Goal: Transaction & Acquisition: Book appointment/travel/reservation

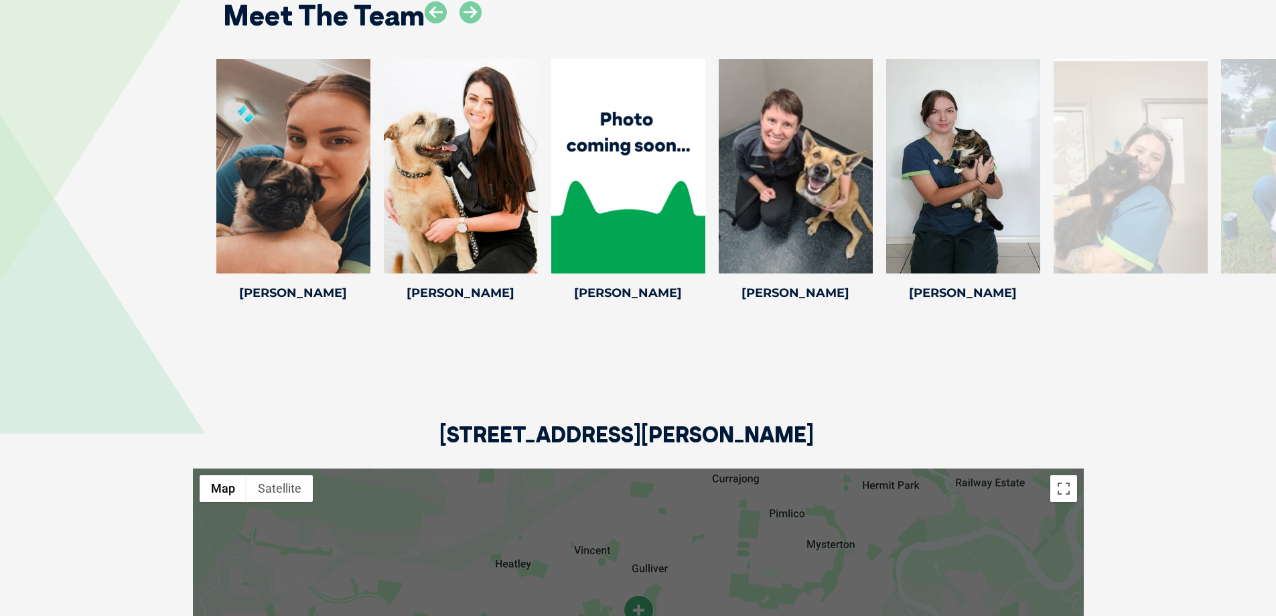
scroll to position [2344, 0]
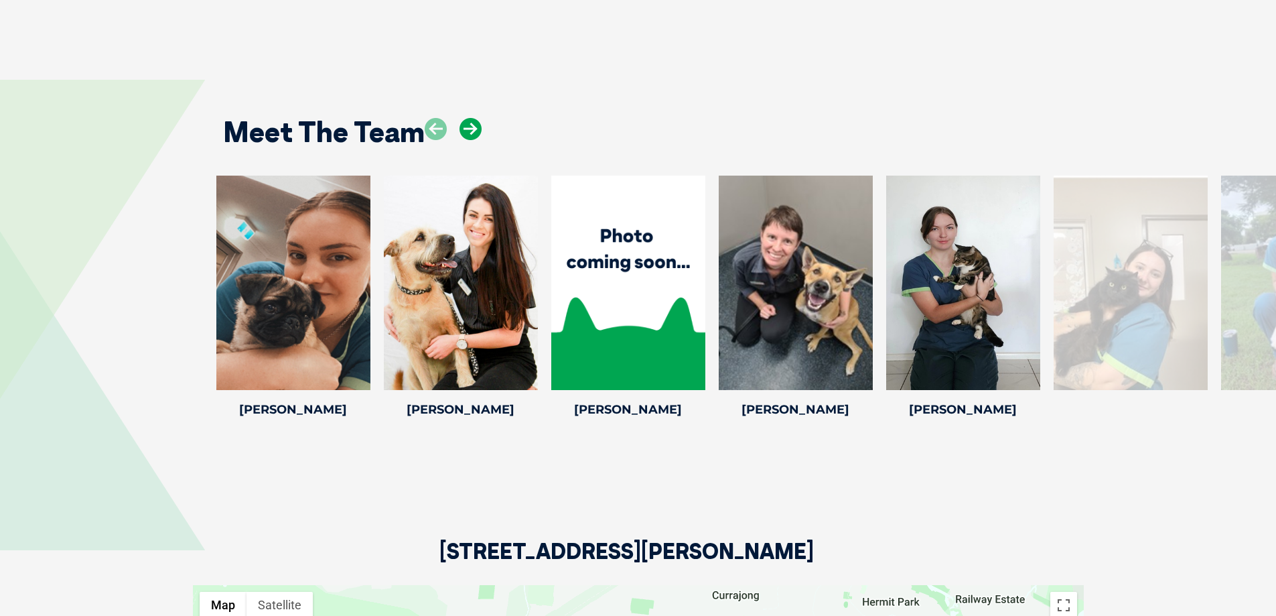
click at [472, 118] on icon at bounding box center [470, 129] width 22 height 22
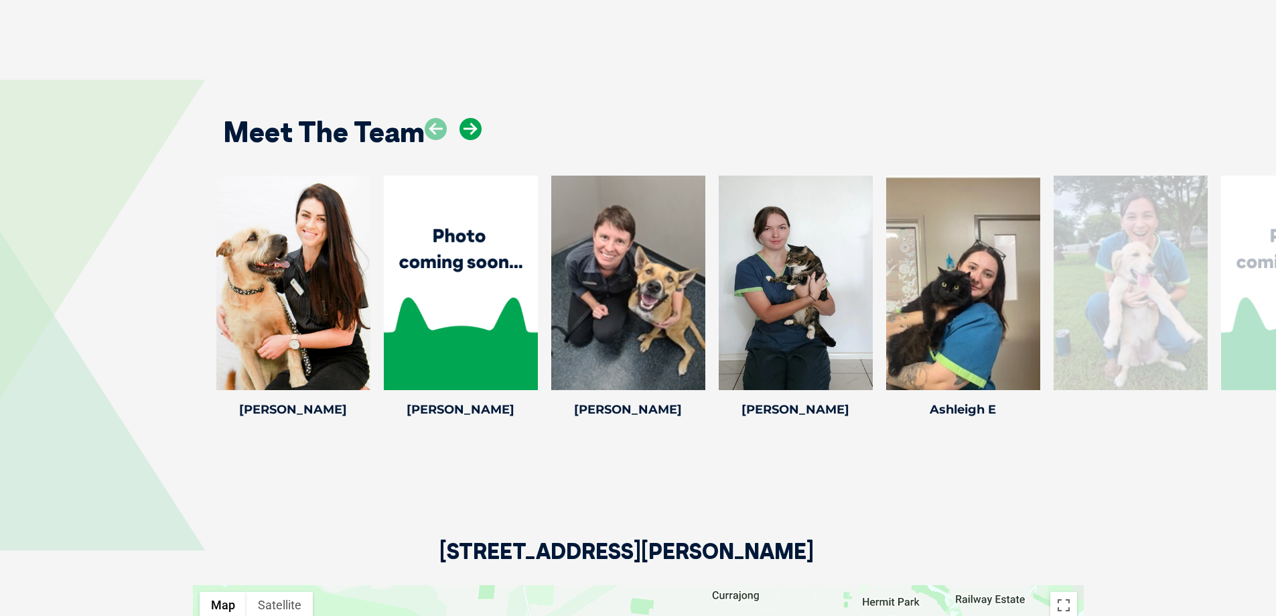
click at [472, 118] on icon at bounding box center [470, 129] width 22 height 22
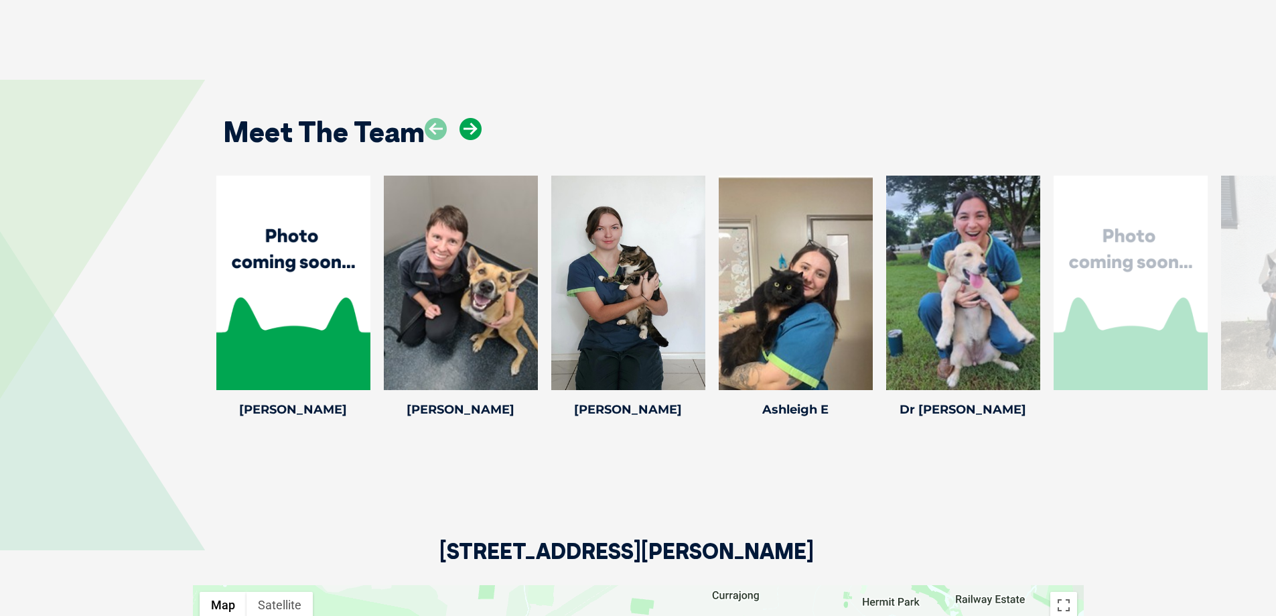
click at [472, 118] on icon at bounding box center [470, 129] width 22 height 22
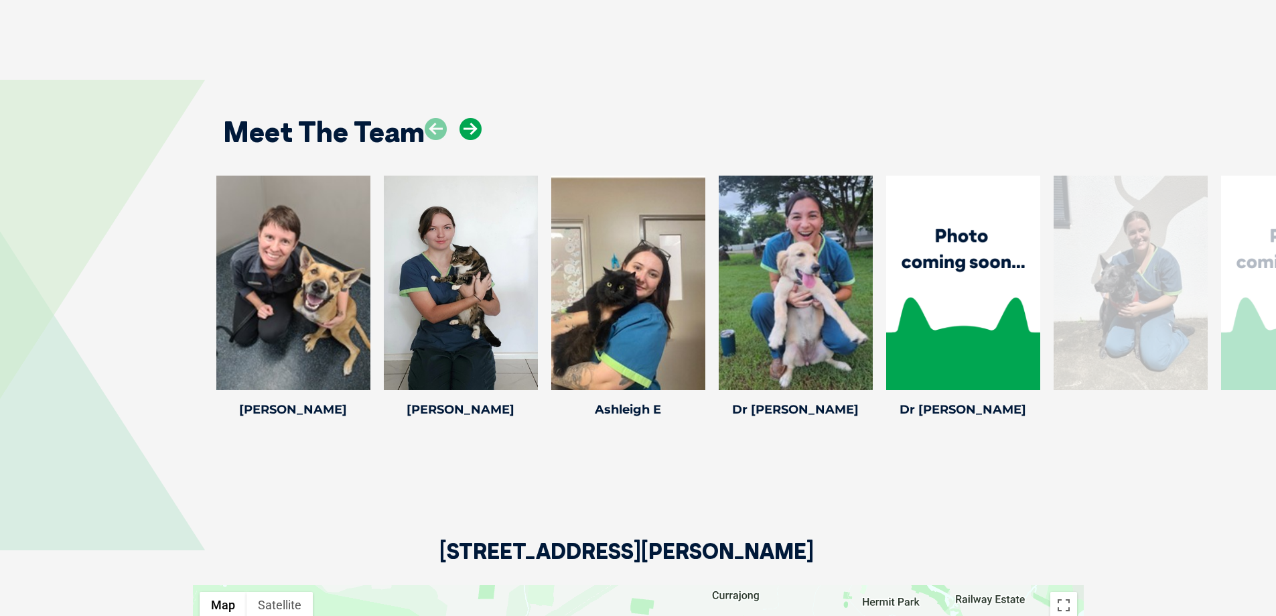
click at [472, 118] on icon at bounding box center [470, 129] width 22 height 22
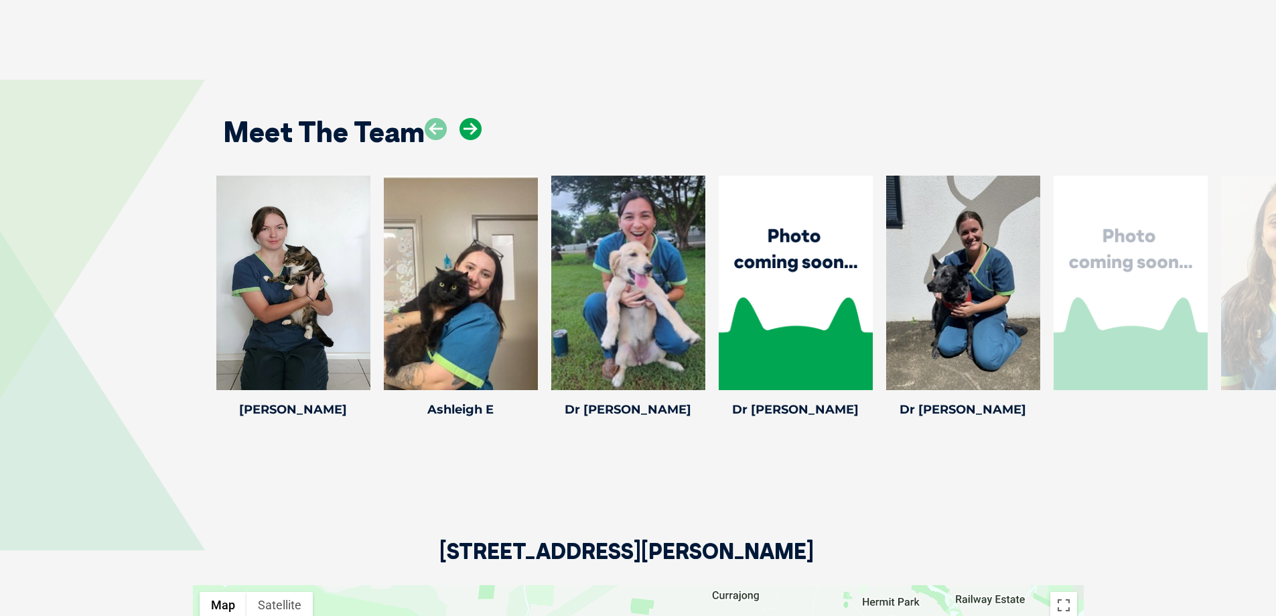
click at [472, 118] on icon at bounding box center [470, 129] width 22 height 22
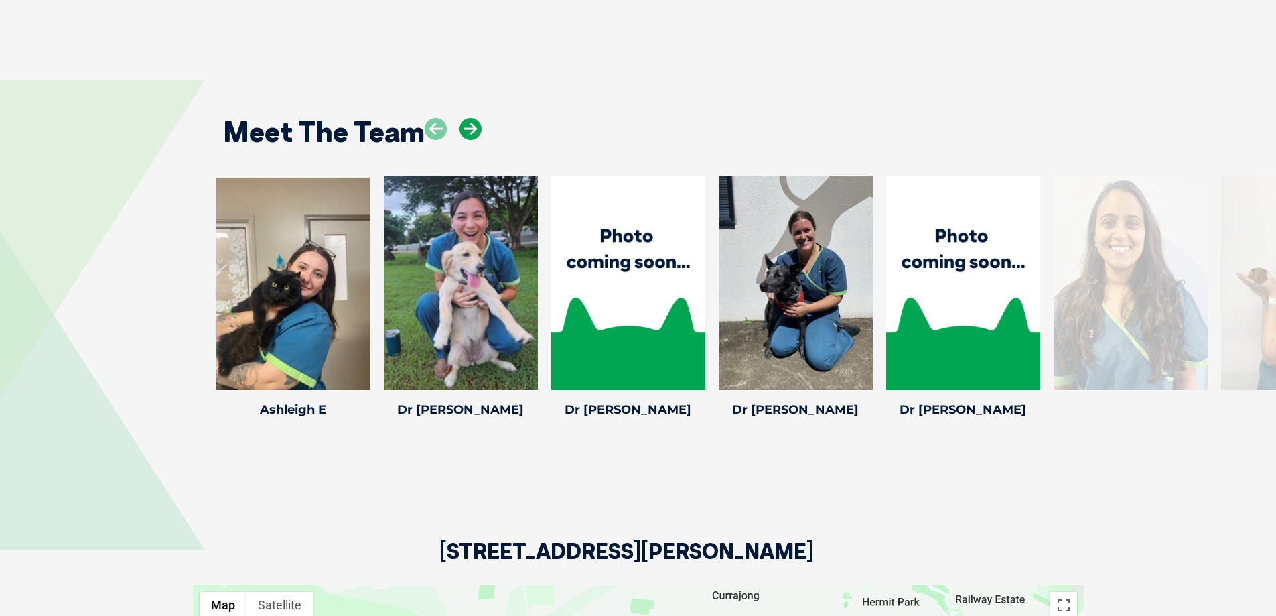
click at [472, 118] on icon at bounding box center [470, 129] width 22 height 22
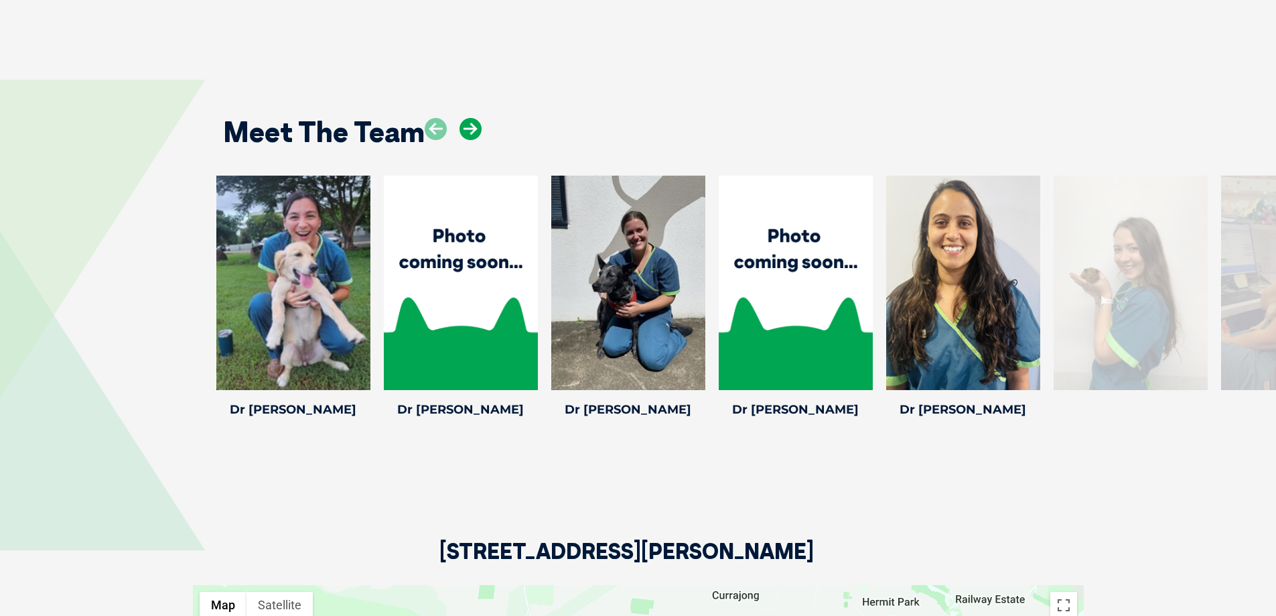
click at [472, 118] on icon at bounding box center [470, 129] width 22 height 22
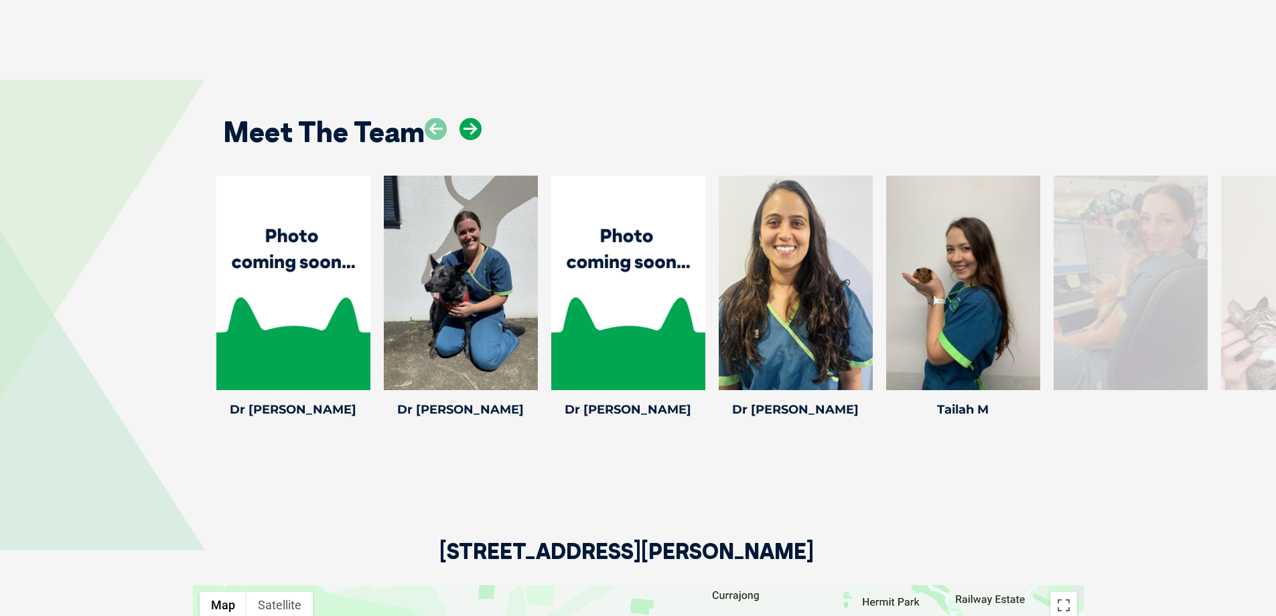
click at [472, 118] on icon at bounding box center [470, 129] width 22 height 22
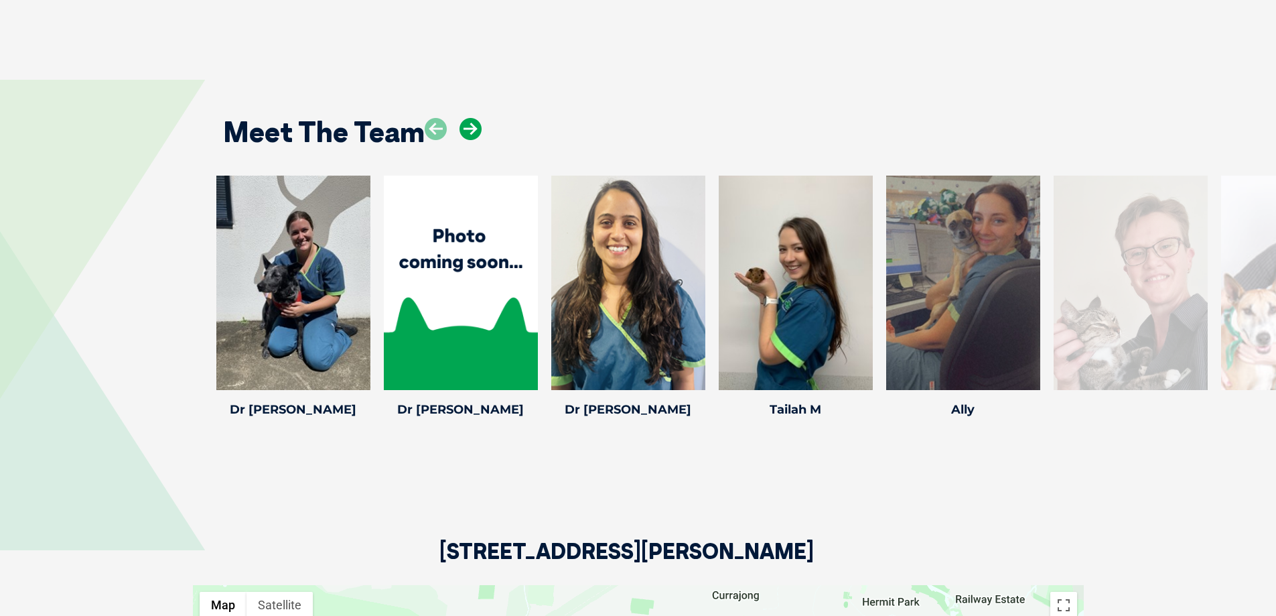
click at [472, 118] on icon at bounding box center [470, 129] width 22 height 22
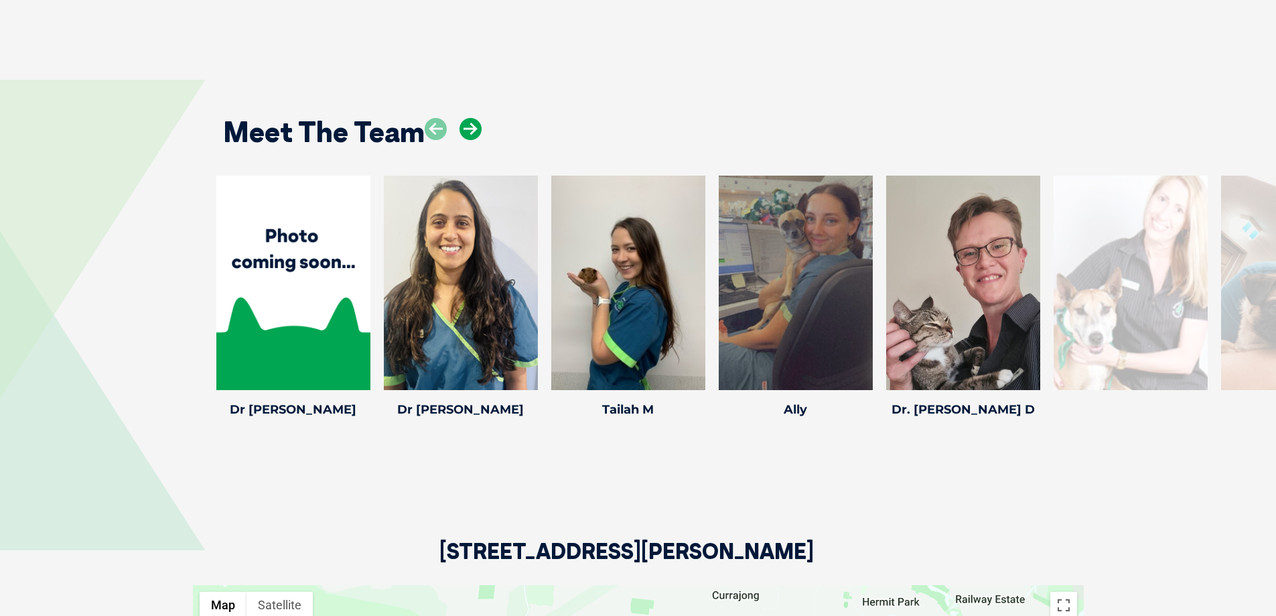
click at [472, 118] on icon at bounding box center [470, 129] width 22 height 22
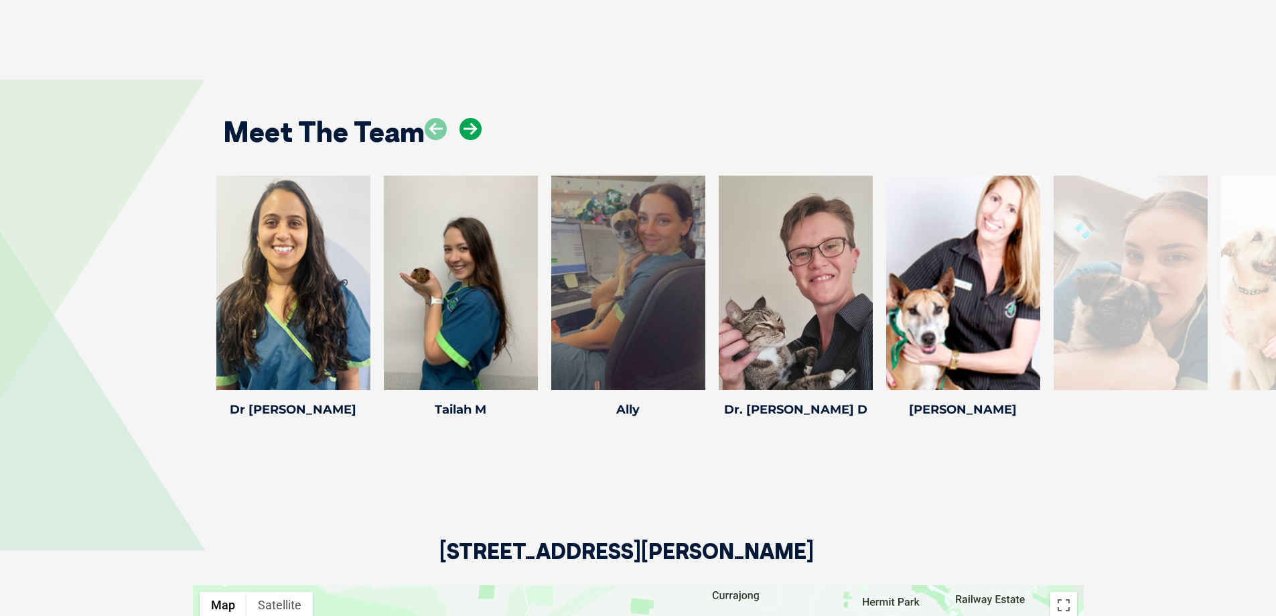
click at [472, 118] on icon at bounding box center [470, 129] width 22 height 22
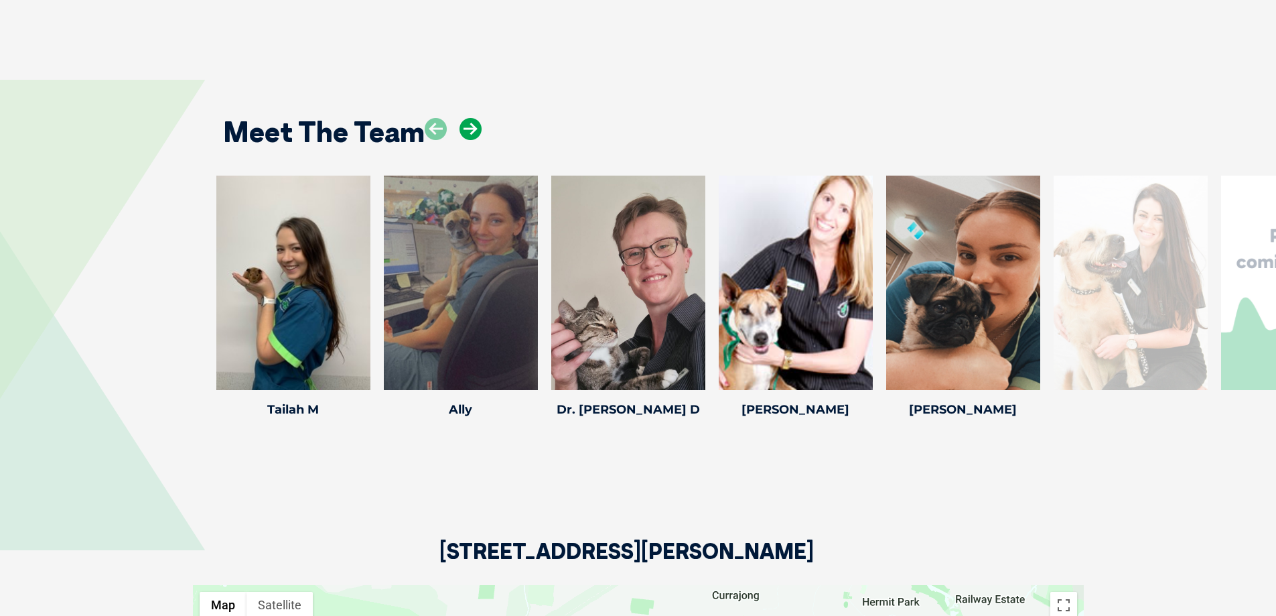
click at [472, 118] on icon at bounding box center [470, 129] width 22 height 22
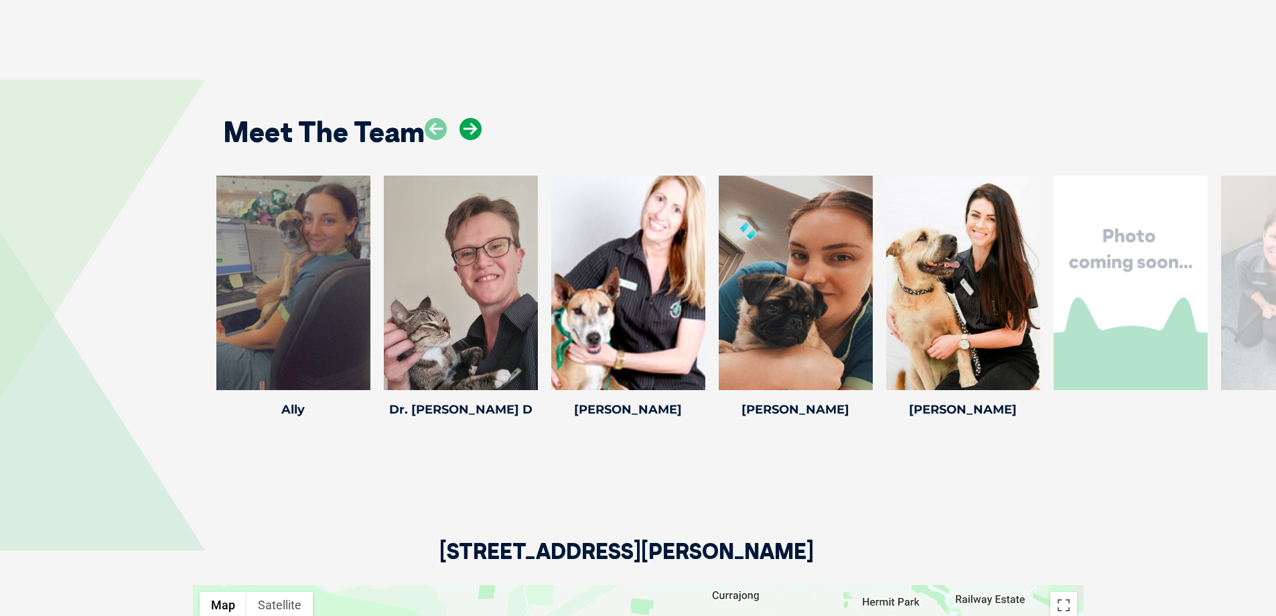
click at [472, 118] on icon at bounding box center [470, 129] width 22 height 22
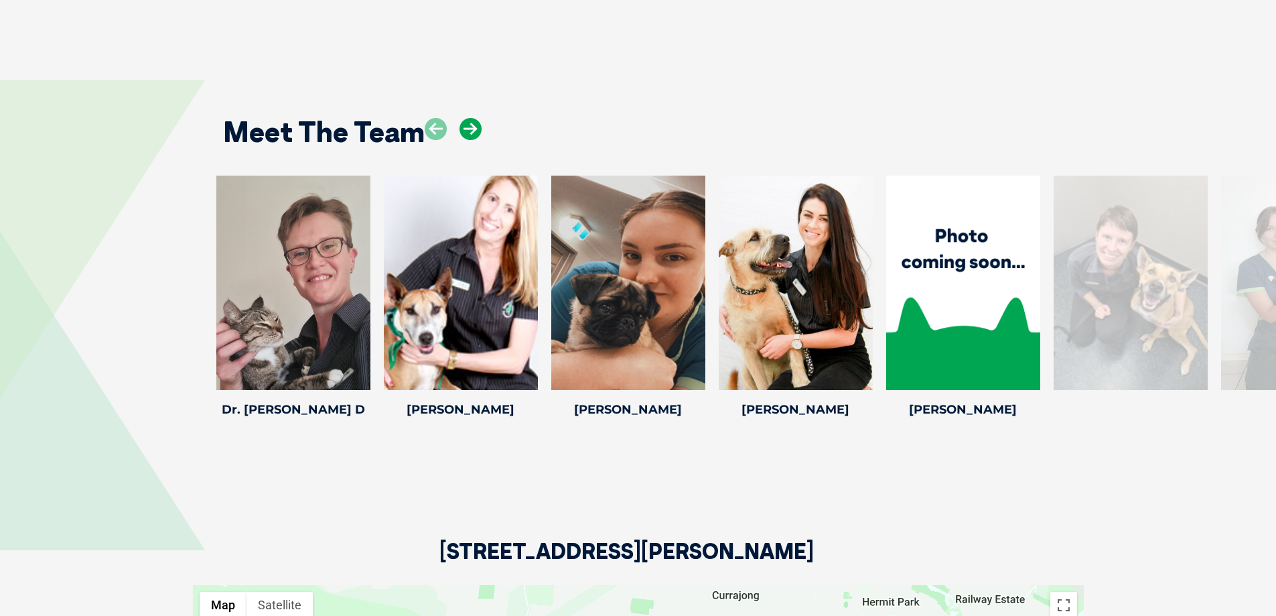
click at [472, 118] on icon at bounding box center [470, 129] width 22 height 22
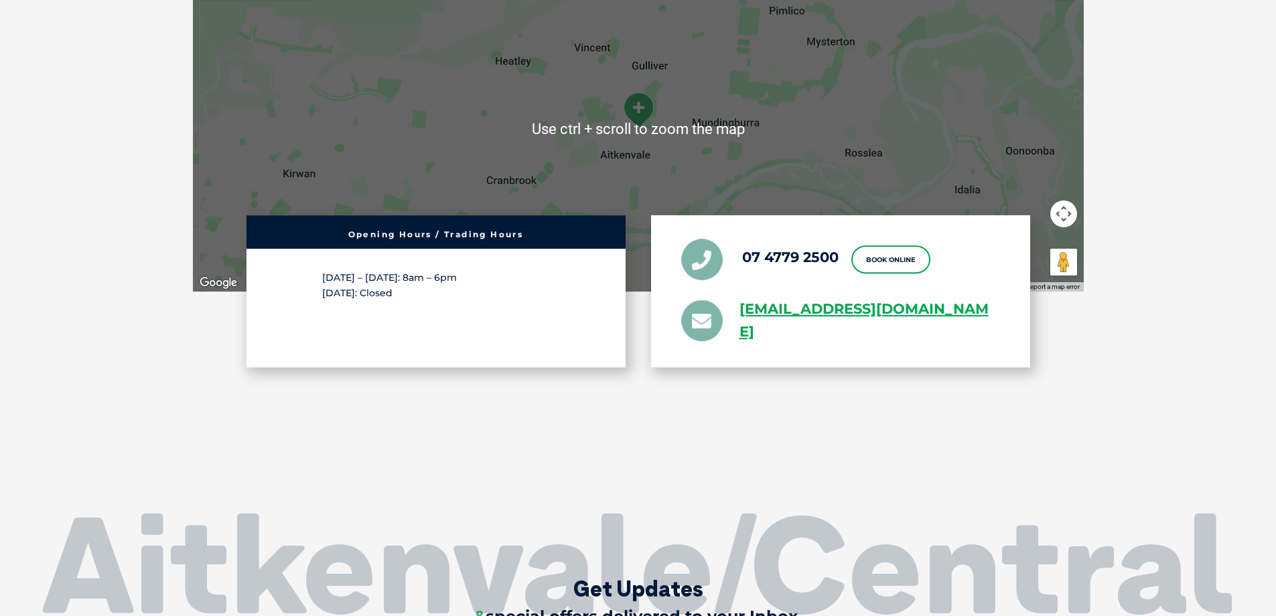
scroll to position [2746, 0]
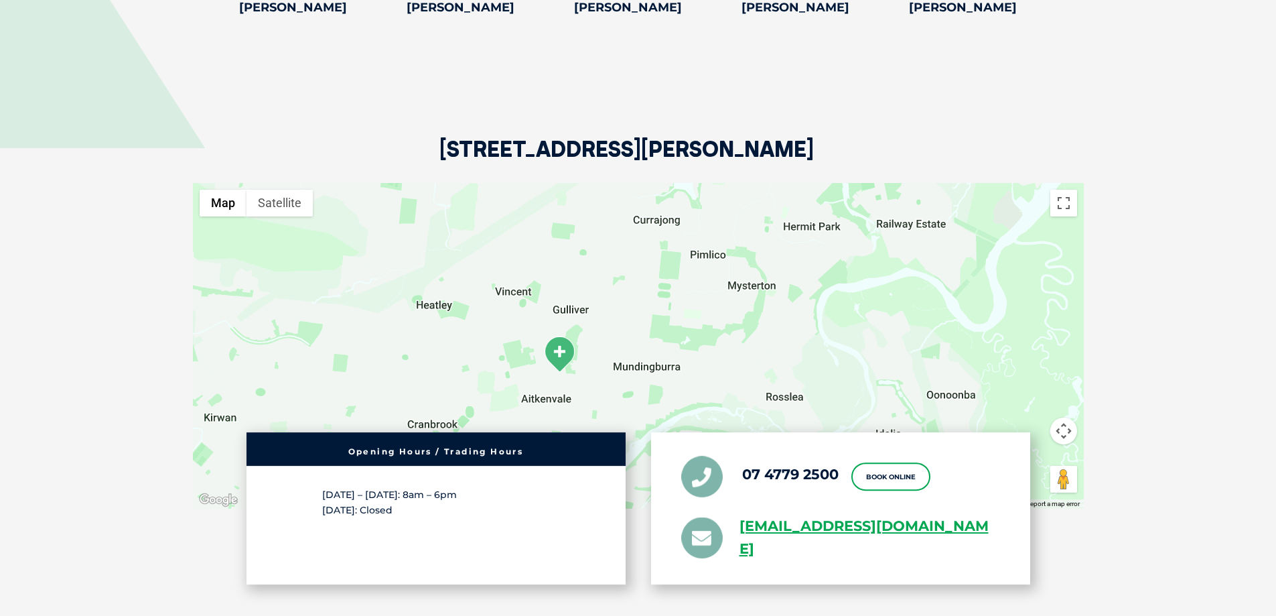
drag, startPoint x: 833, startPoint y: 241, endPoint x: 480, endPoint y: 311, distance: 359.3
click at [480, 311] on div at bounding box center [638, 346] width 891 height 326
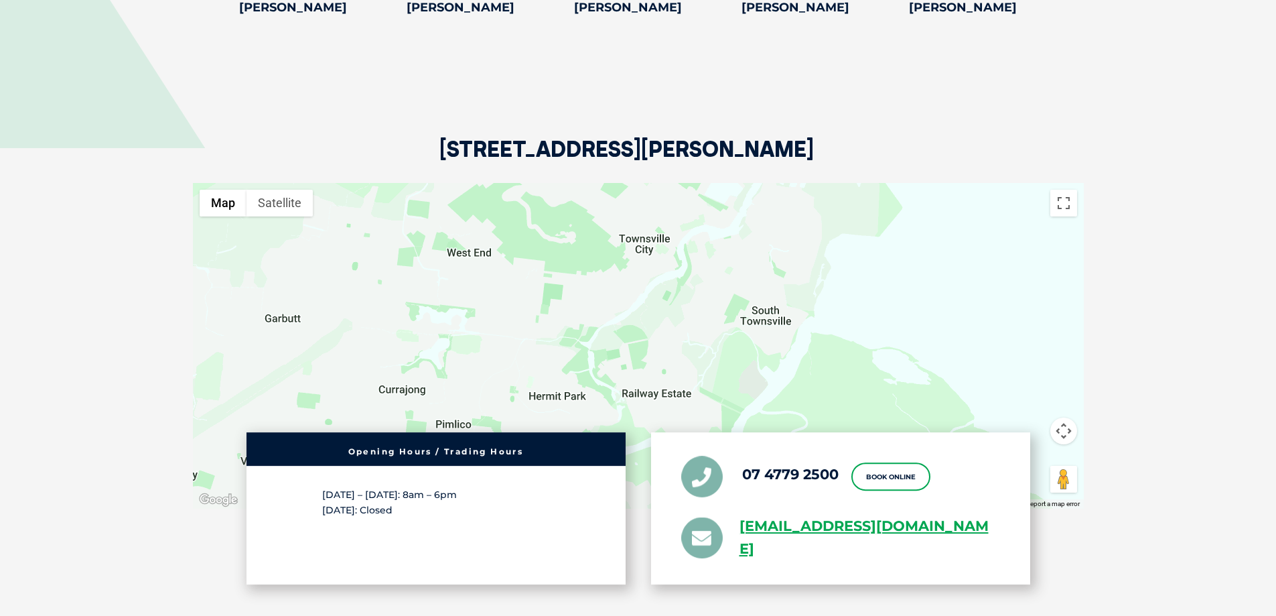
drag, startPoint x: 775, startPoint y: 257, endPoint x: 790, endPoint y: 378, distance: 121.5
click at [790, 388] on div at bounding box center [638, 346] width 891 height 326
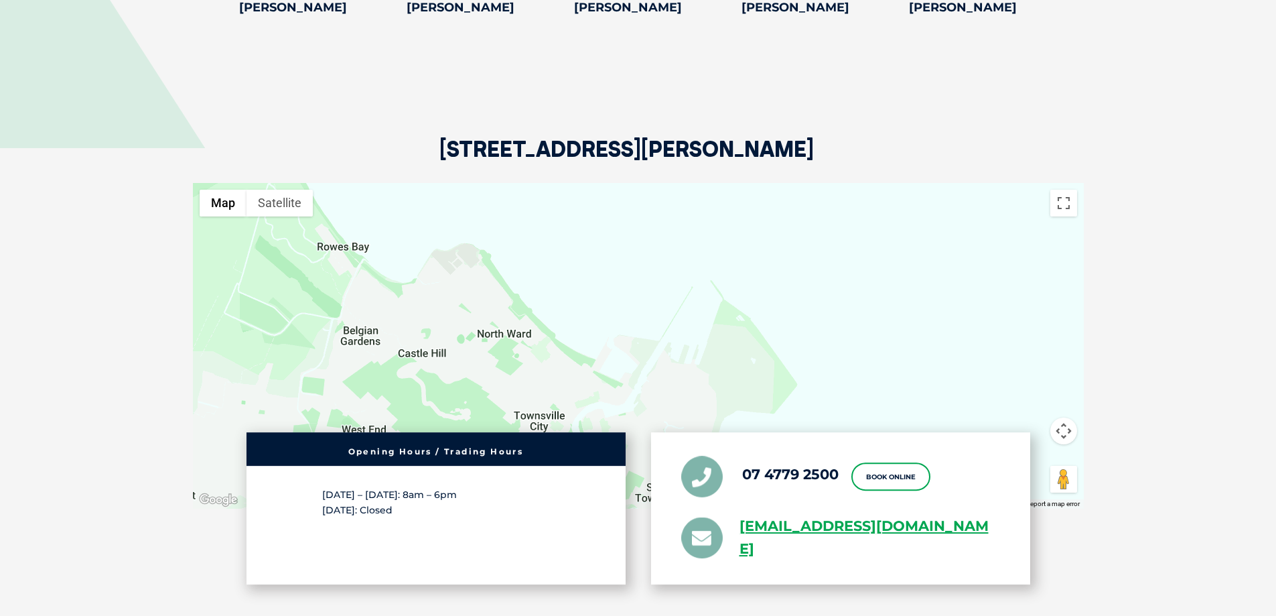
drag, startPoint x: 480, startPoint y: 328, endPoint x: 618, endPoint y: 433, distance: 173.9
click at [618, 433] on div "251-255 Ross River Road, Aitkenvale QLD 4814 ← Move left → Move right ↑ Move up…" at bounding box center [639, 340] width 918 height 641
drag, startPoint x: 531, startPoint y: 334, endPoint x: 410, endPoint y: 130, distance: 237.5
click at [410, 130] on div "251-255 Ross River Road, Aitkenvale QLD 4814 ← Move left → Move right ↑ Move up…" at bounding box center [639, 340] width 918 height 641
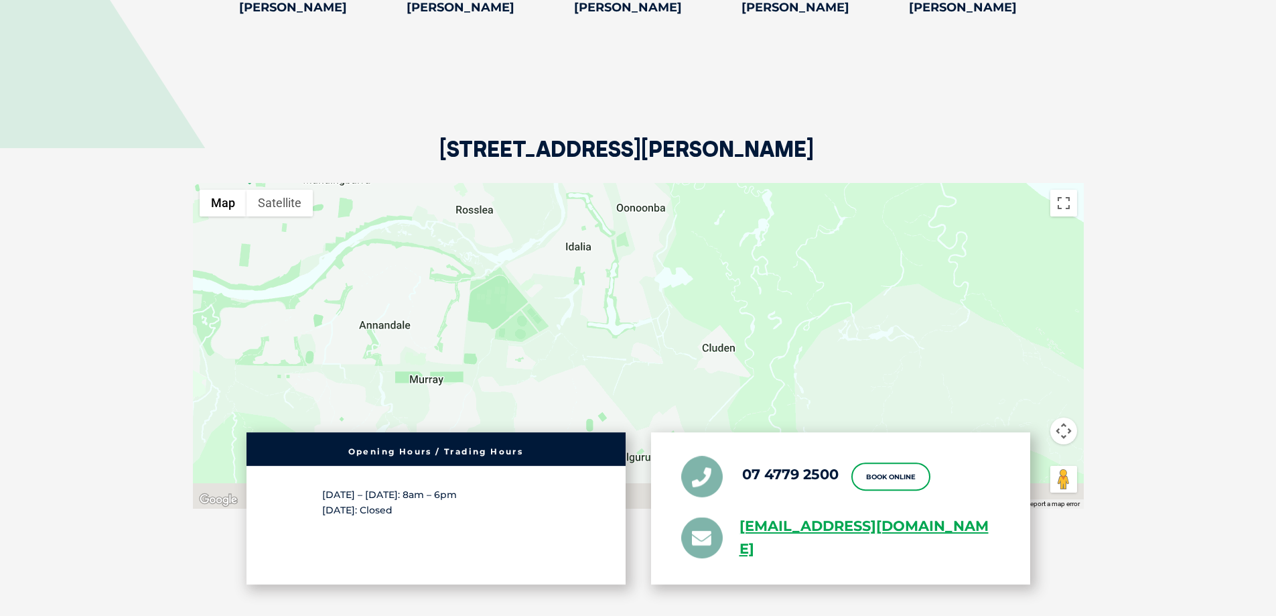
drag, startPoint x: 371, startPoint y: 266, endPoint x: 773, endPoint y: 155, distance: 417.0
click at [773, 183] on div at bounding box center [638, 346] width 891 height 326
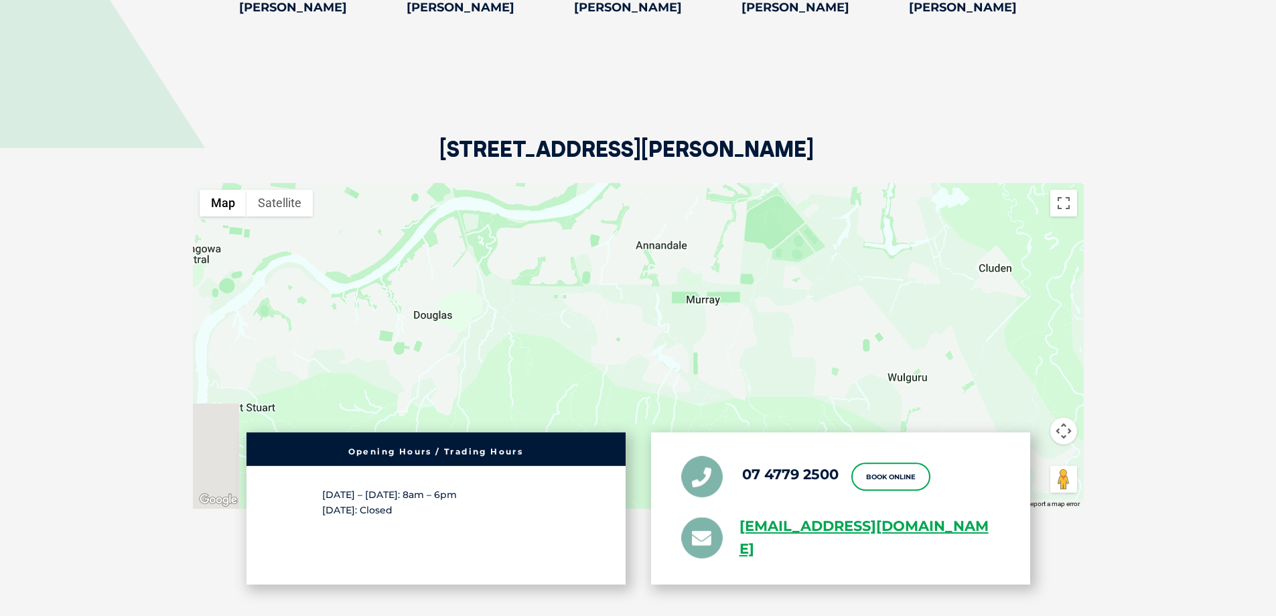
drag, startPoint x: 481, startPoint y: 289, endPoint x: 828, endPoint y: 217, distance: 354.3
click at [829, 216] on div at bounding box center [638, 346] width 891 height 326
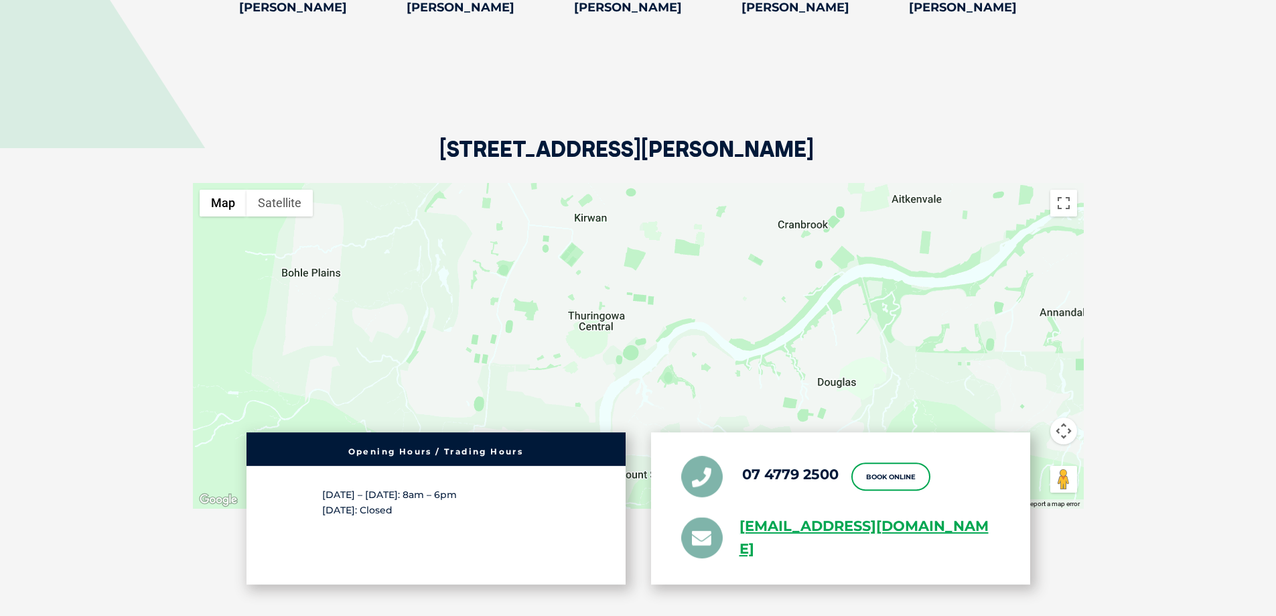
drag, startPoint x: 503, startPoint y: 294, endPoint x: 812, endPoint y: 360, distance: 315.8
click at [812, 360] on div at bounding box center [638, 346] width 891 height 326
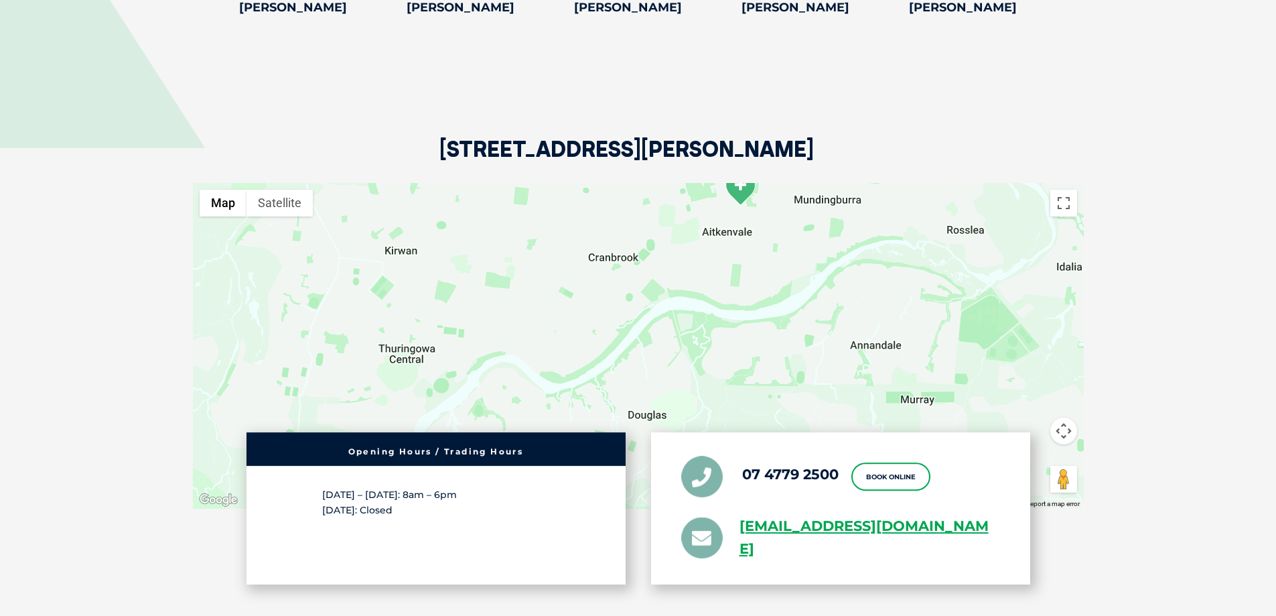
drag, startPoint x: 744, startPoint y: 338, endPoint x: 652, endPoint y: 340, distance: 92.5
click at [652, 340] on div at bounding box center [638, 346] width 891 height 326
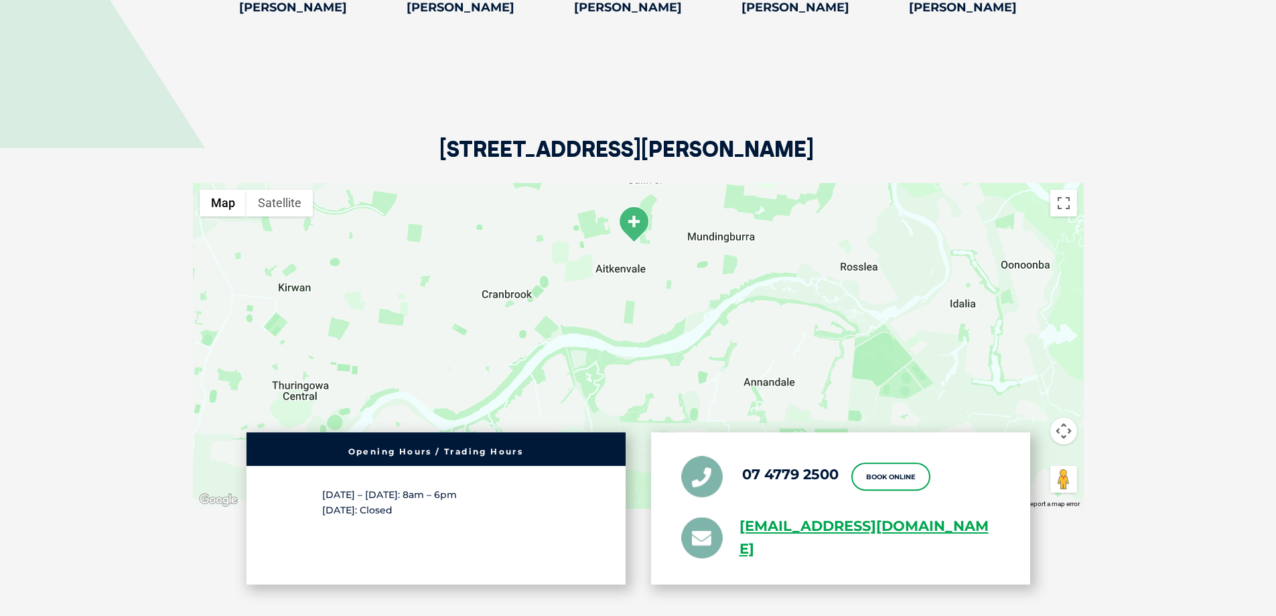
drag, startPoint x: 555, startPoint y: 292, endPoint x: 721, endPoint y: 323, distance: 168.9
click at [721, 323] on div at bounding box center [638, 346] width 891 height 326
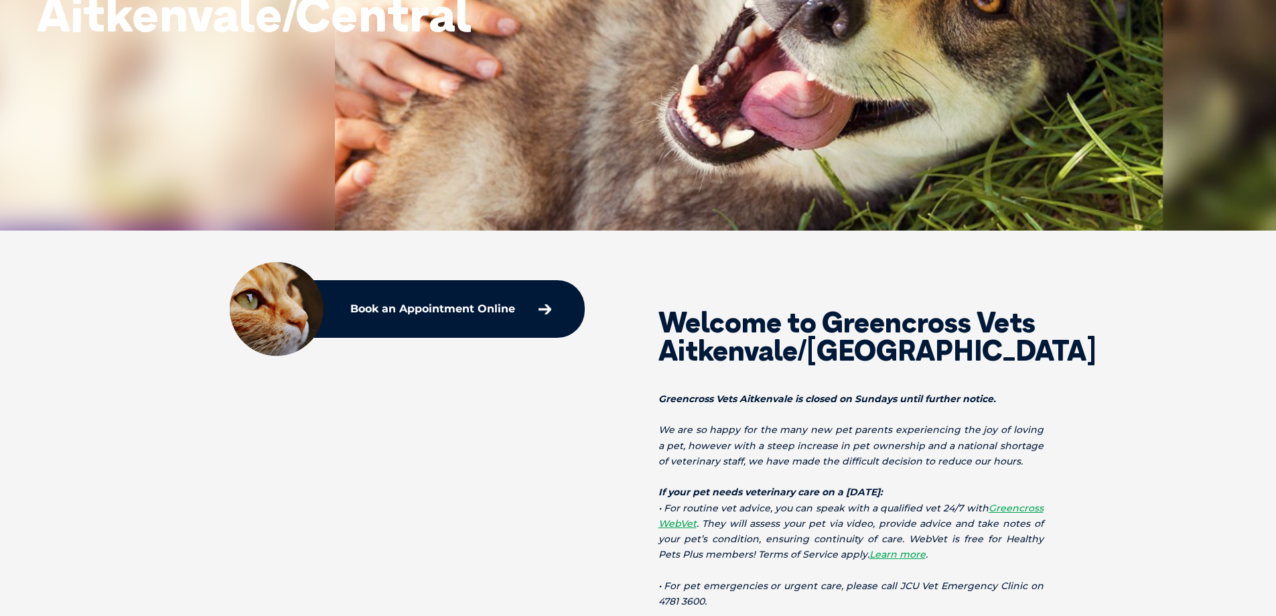
scroll to position [335, 0]
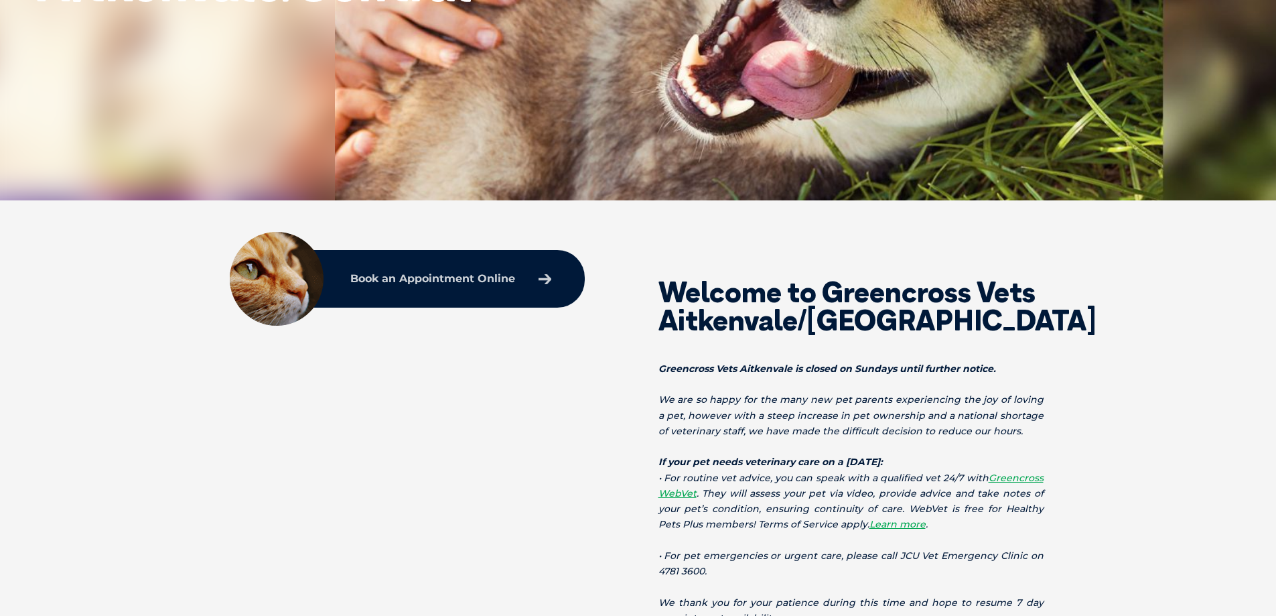
click at [446, 277] on p "Book an Appointment Online" at bounding box center [432, 278] width 165 height 11
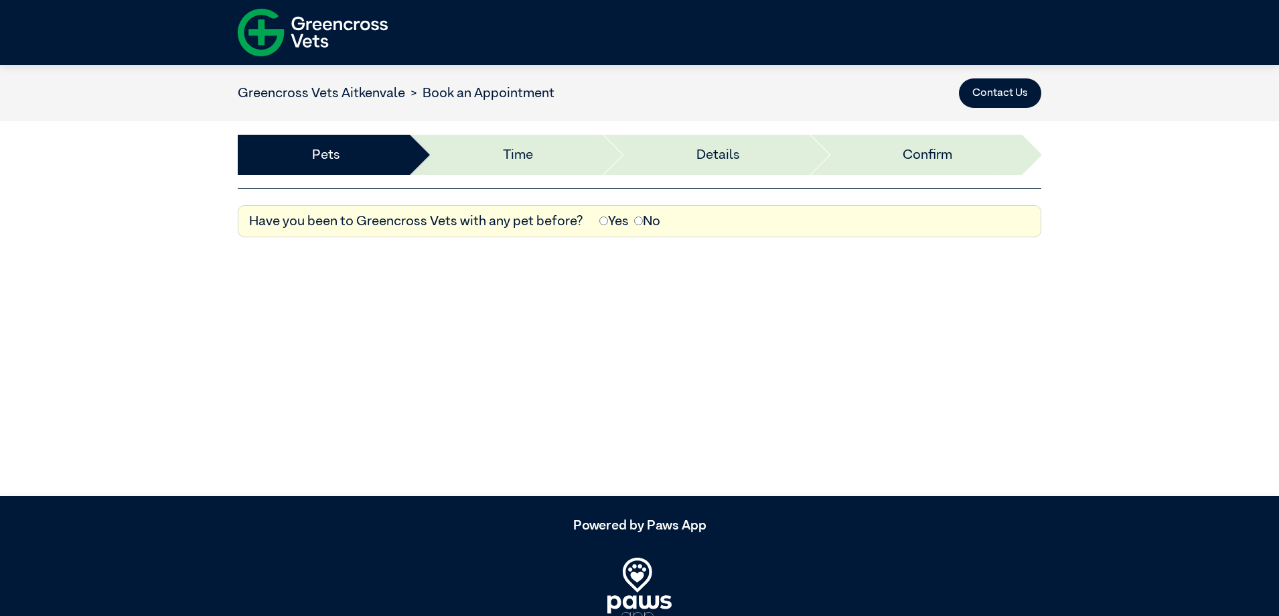
click at [608, 223] on label "Yes" at bounding box center [613, 221] width 29 height 20
